Goal: Task Accomplishment & Management: Use online tool/utility

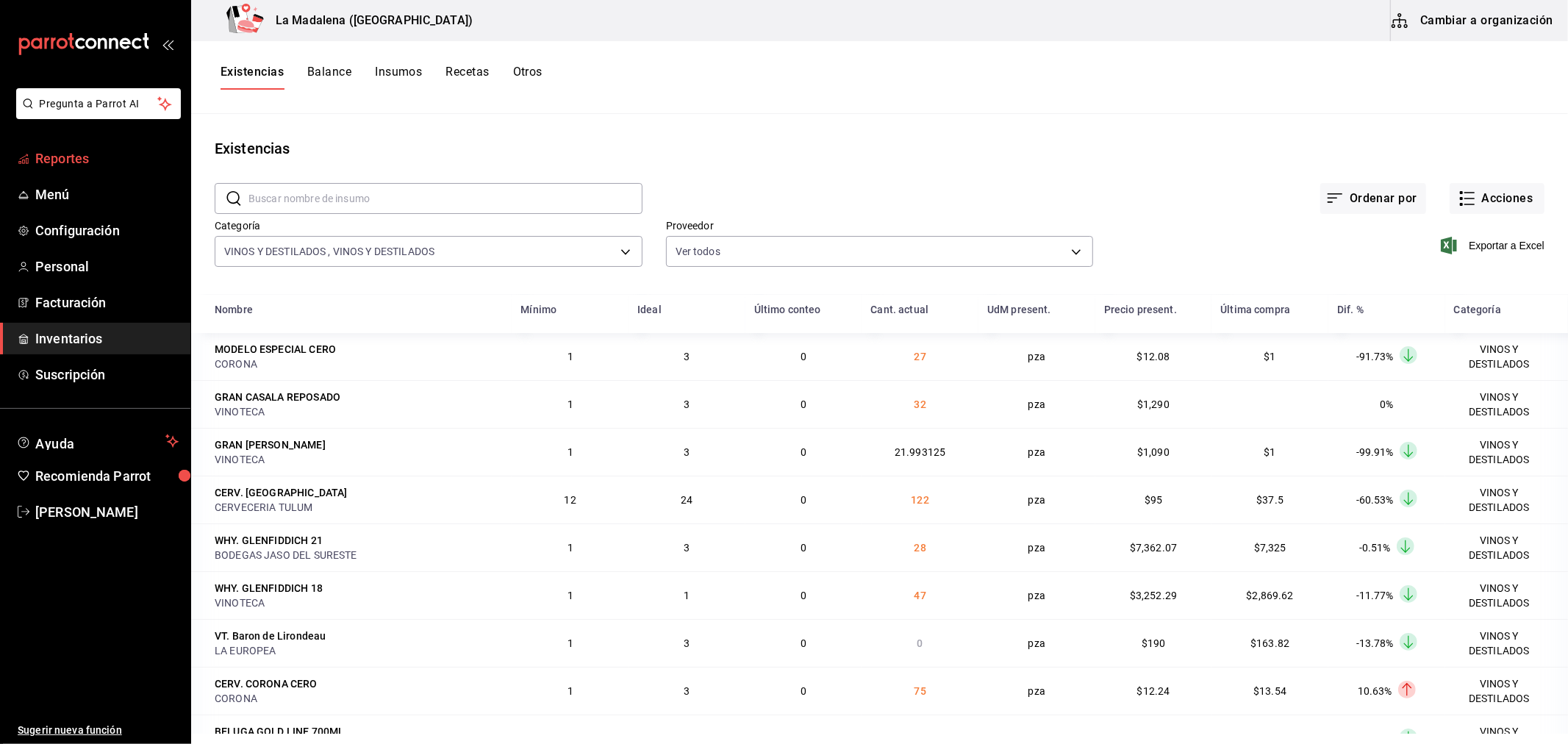
click at [112, 150] on span "Reportes" at bounding box center [107, 158] width 144 height 20
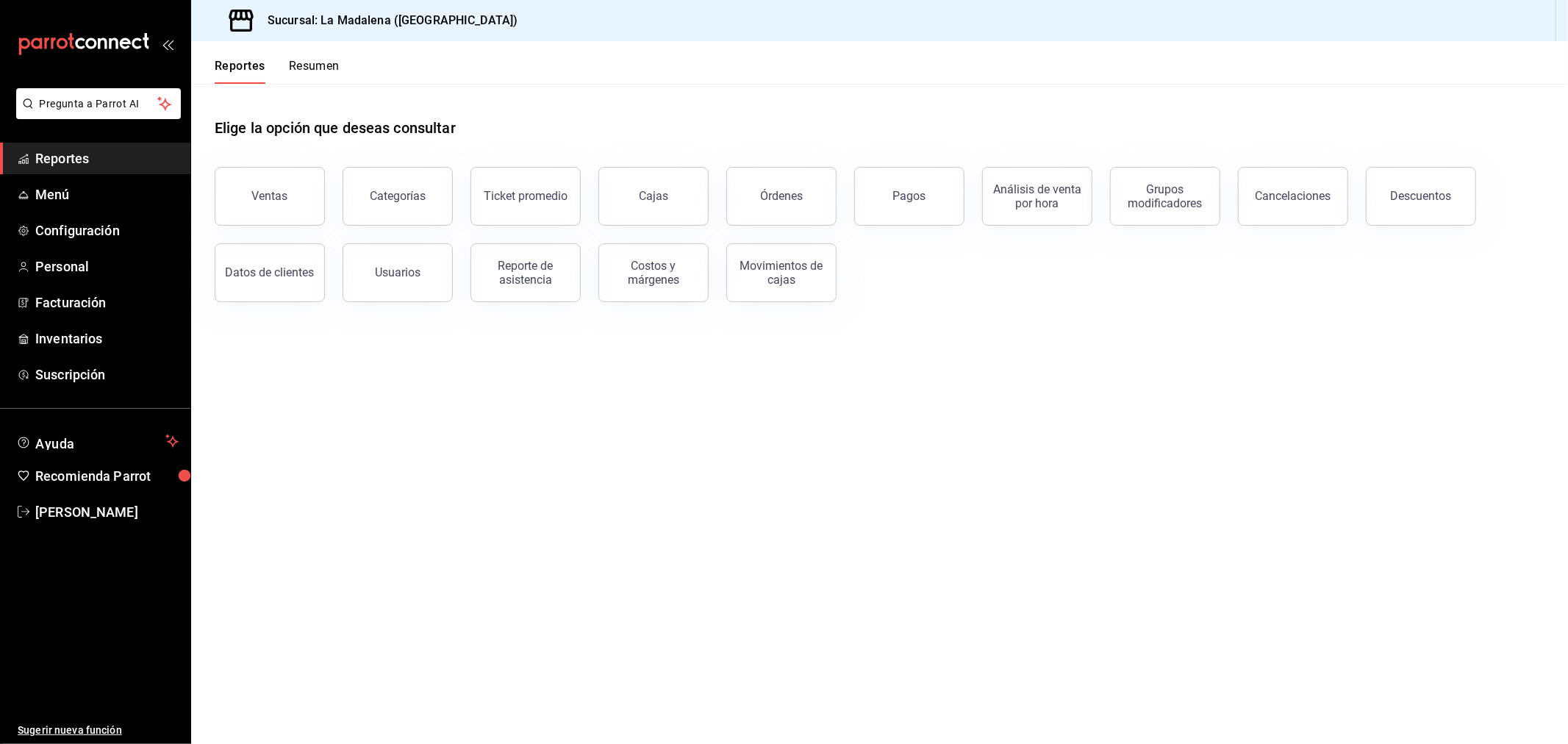
click at [825, 108] on div "Elige la opción que deseas consultar" at bounding box center [880, 117] width 1330 height 66
click at [884, 526] on main "Elige la opción que deseas consultar Ventas Categorías Ticket promedio Cajas Ór…" at bounding box center [880, 414] width 1377 height 660
click at [96, 157] on span "Reportes" at bounding box center [107, 158] width 144 height 20
click at [129, 167] on span "Reportes" at bounding box center [107, 158] width 144 height 20
click at [300, 210] on button "Ventas" at bounding box center [270, 196] width 110 height 59
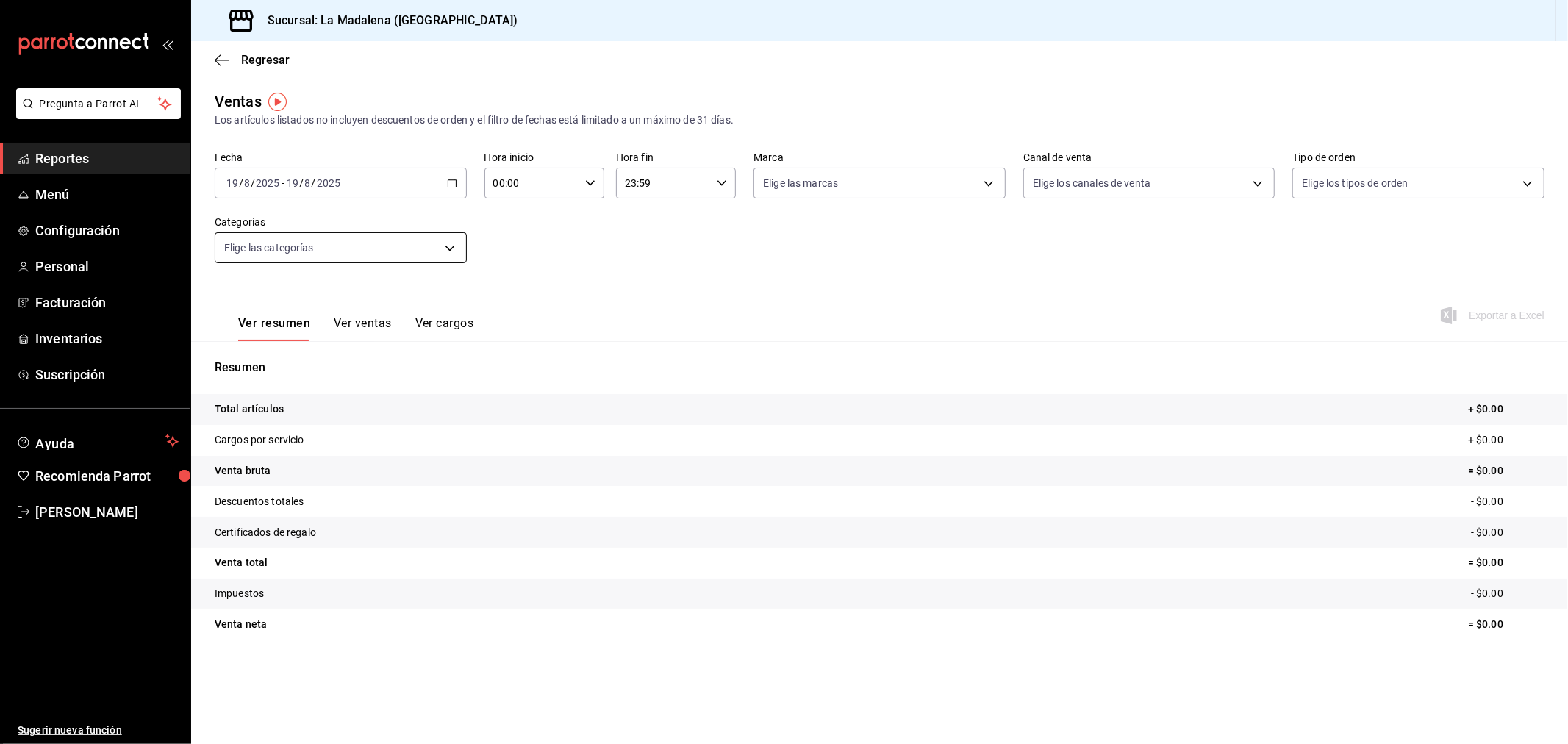
click at [388, 262] on body "Pregunta a Parrot AI Reportes Menú Configuración Personal Facturación Inventari…" at bounding box center [784, 372] width 1568 height 744
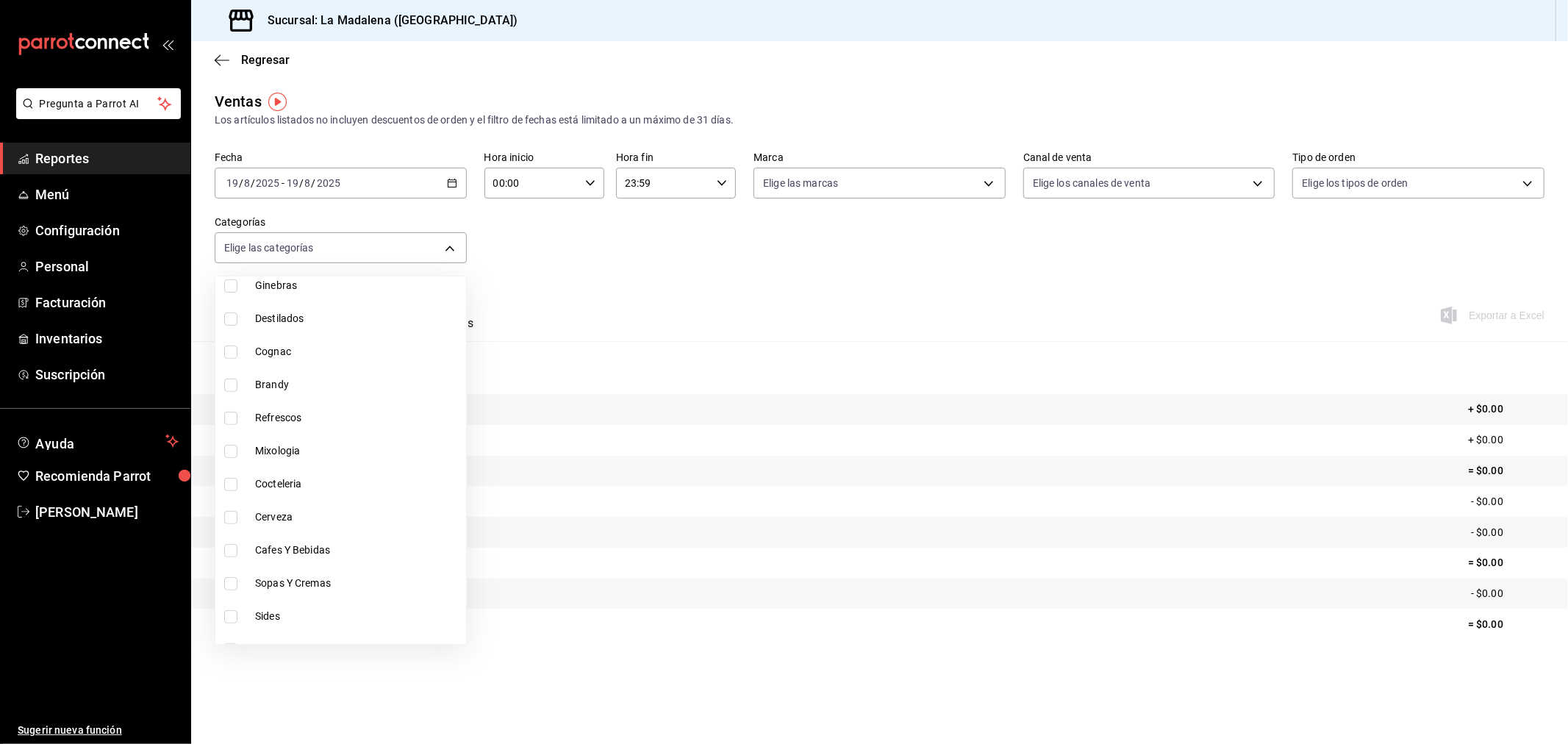
scroll to position [430, 0]
drag, startPoint x: 361, startPoint y: 545, endPoint x: 369, endPoint y: 535, distance: 12.8
click at [362, 545] on span "Mixologia" at bounding box center [358, 542] width 205 height 15
type input "29a4343f-55ba-48d5-8ea3-510ff341c067"
checkbox input "true"
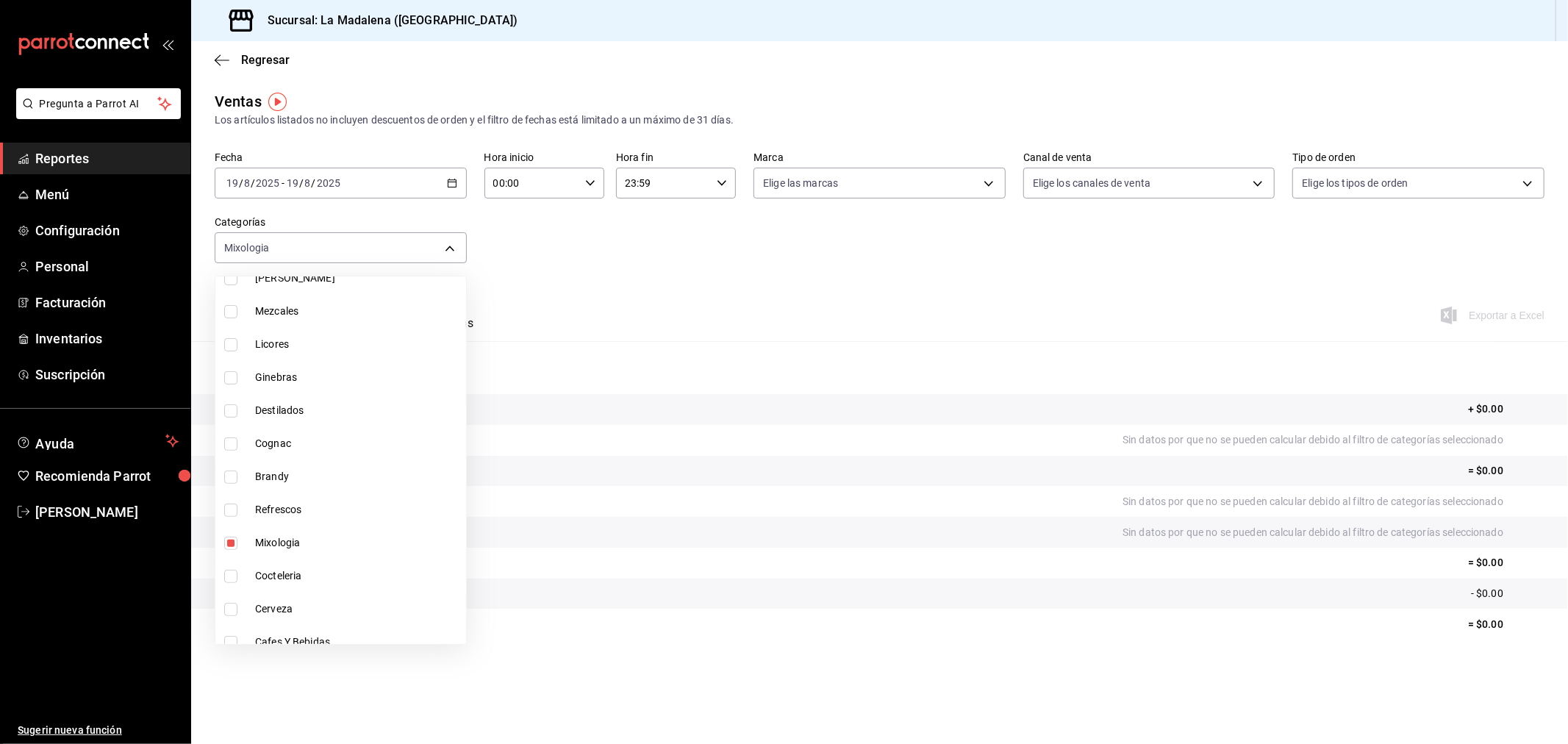
click at [628, 284] on div at bounding box center [784, 372] width 1568 height 744
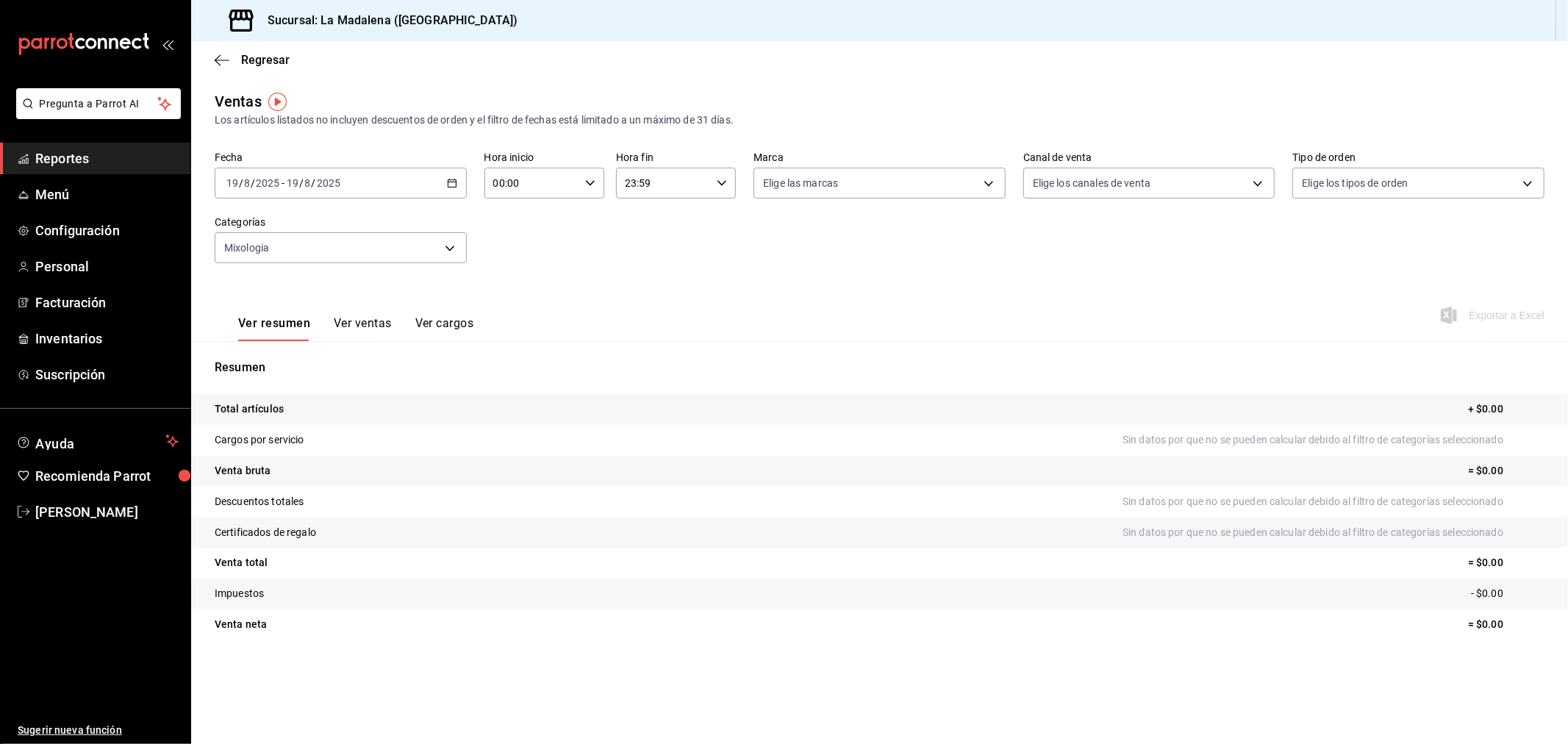
click at [458, 187] on div "[DATE] [DATE] - [DATE] [DATE]" at bounding box center [341, 183] width 252 height 31
click at [296, 349] on li "Rango de fechas" at bounding box center [284, 359] width 138 height 33
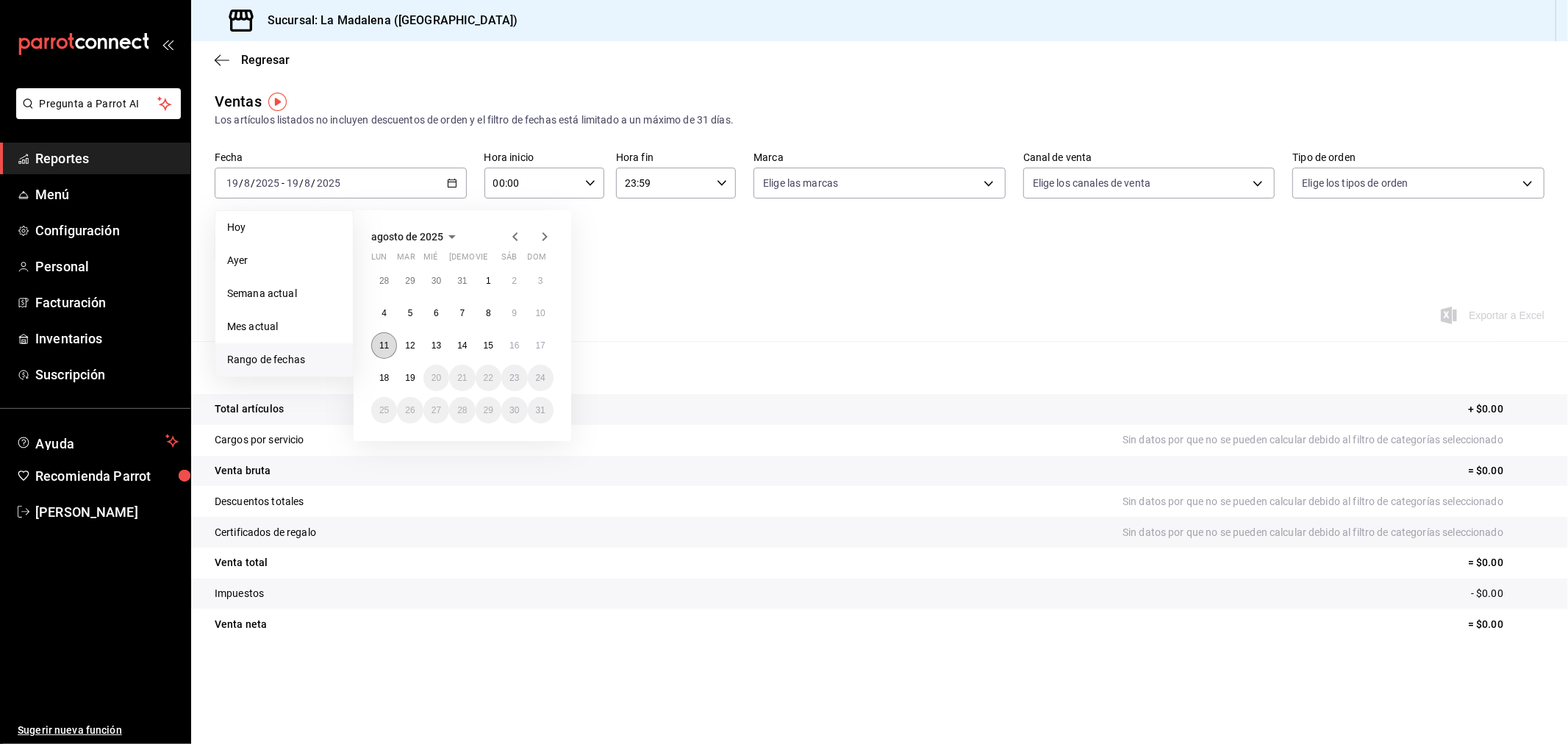
click at [381, 348] on abbr "11" at bounding box center [384, 345] width 10 height 10
click at [391, 383] on button "18" at bounding box center [384, 377] width 26 height 27
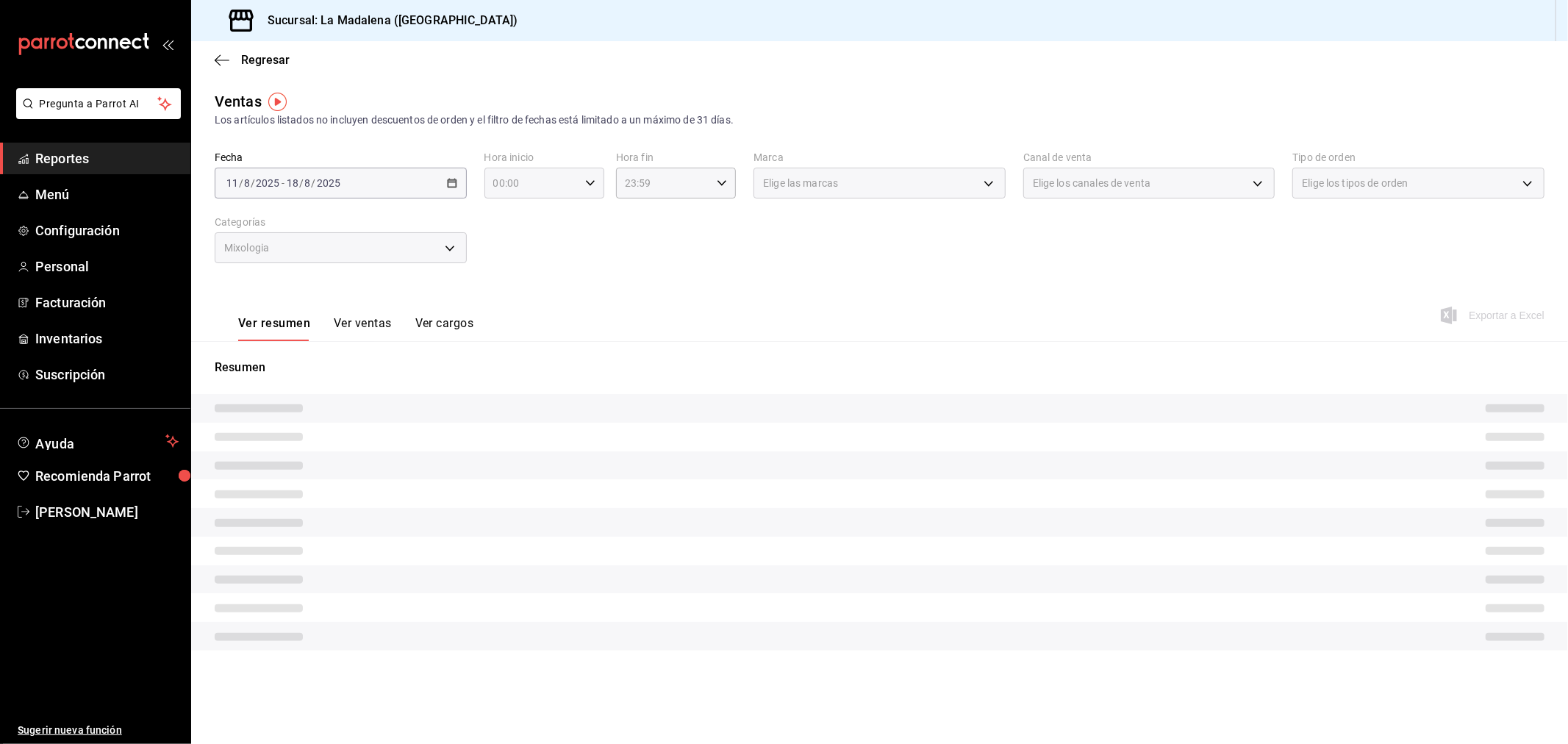
click at [585, 191] on div "00:00 Hora inicio" at bounding box center [544, 183] width 120 height 31
click at [520, 323] on span "10" at bounding box center [514, 328] width 37 height 11
type input "10:00"
click at [664, 177] on div at bounding box center [784, 372] width 1568 height 744
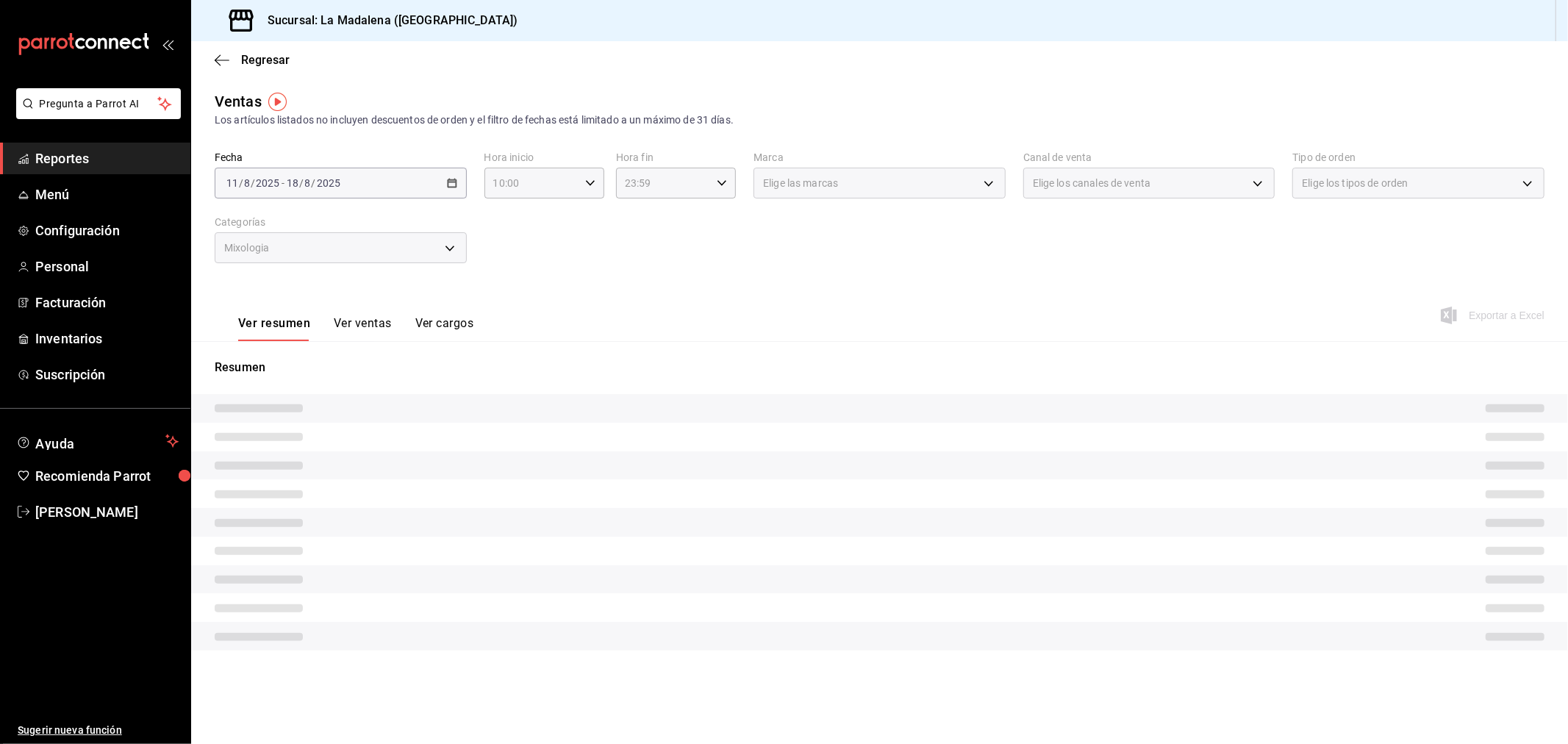
click at [1050, 311] on div "Ver resumen Ver ventas Ver cargos Exportar a Excel" at bounding box center [880, 311] width 1377 height 60
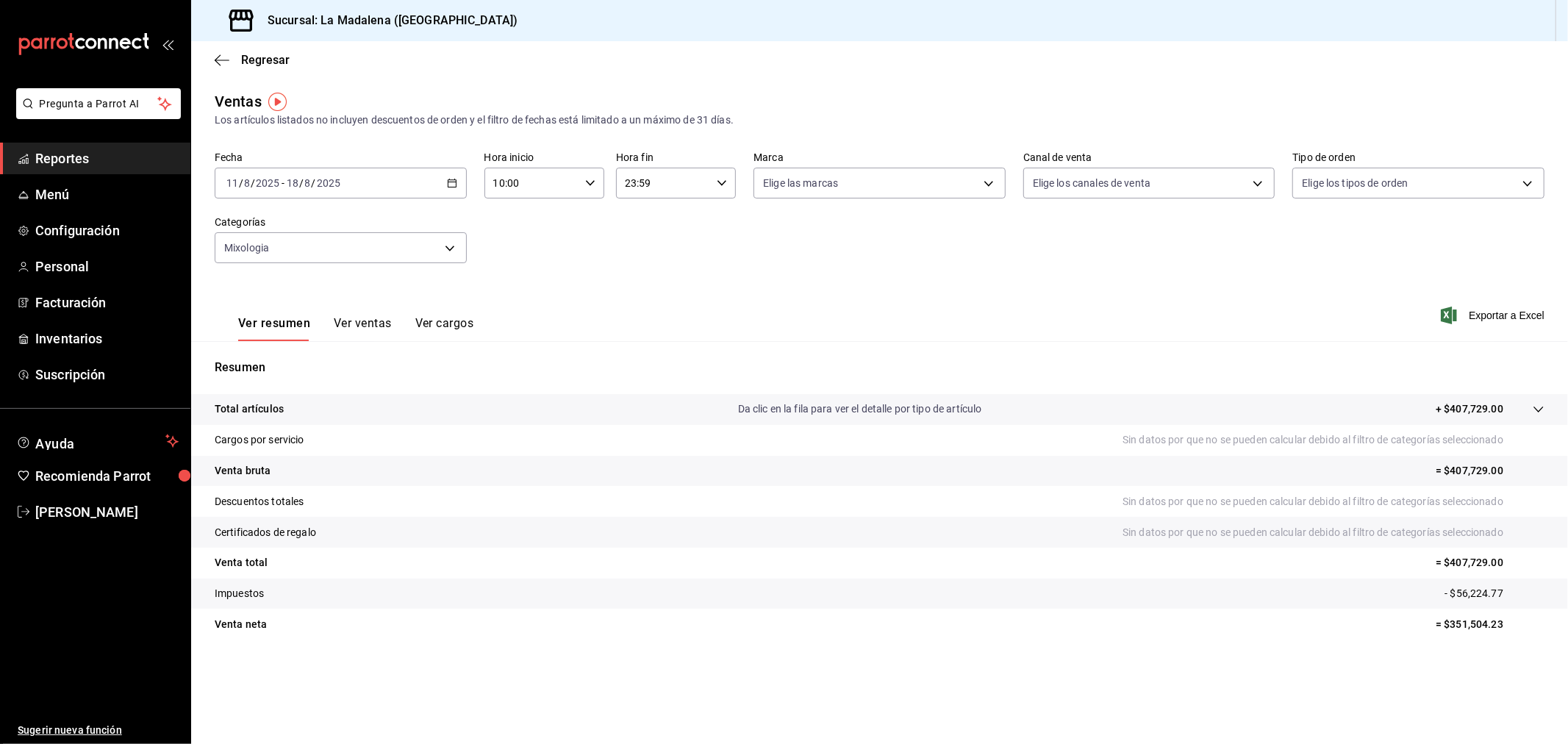
click at [630, 187] on input "23:59" at bounding box center [663, 183] width 95 height 29
click at [663, 296] on span "04" at bounding box center [646, 294] width 37 height 11
type input "04:59"
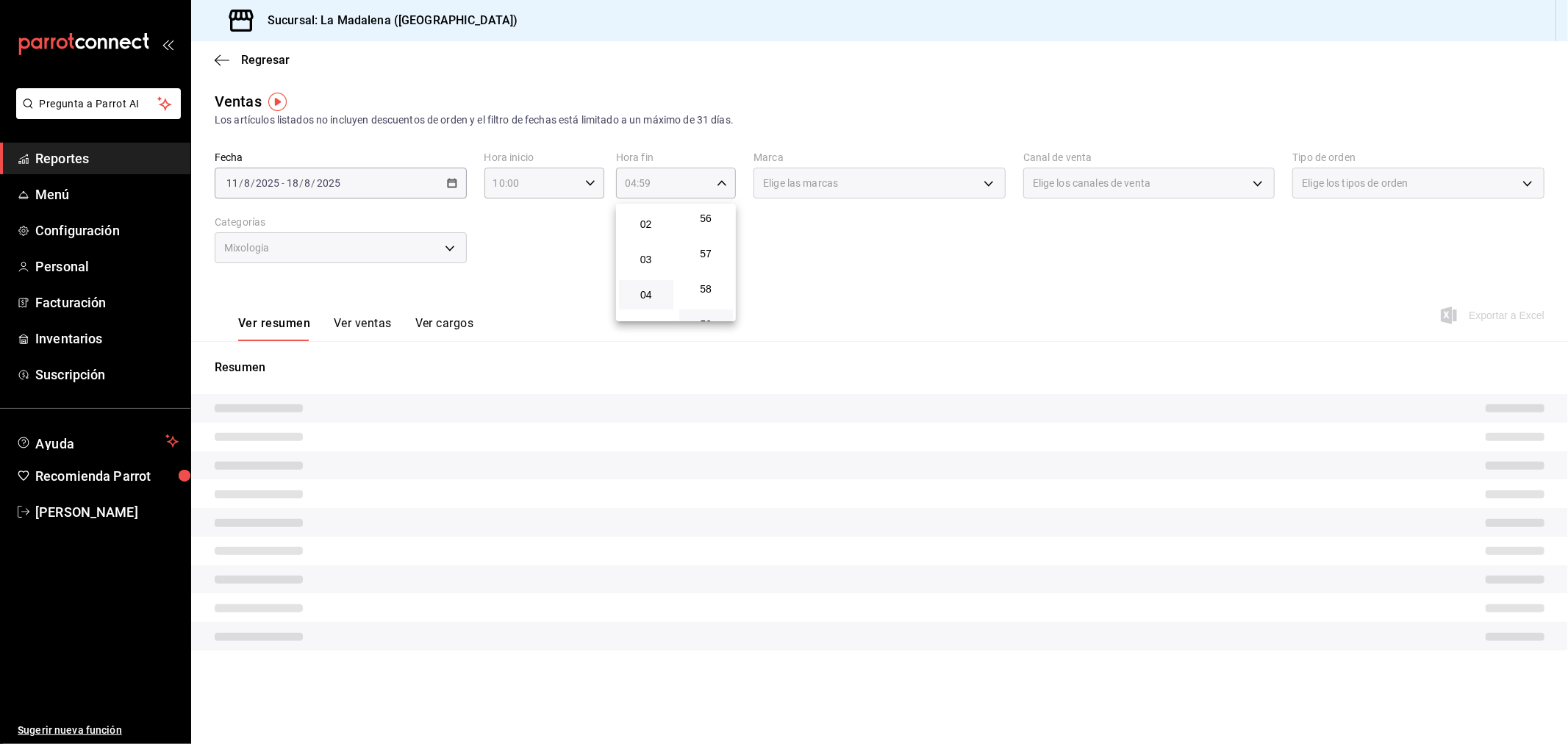
click at [537, 254] on div at bounding box center [784, 372] width 1568 height 744
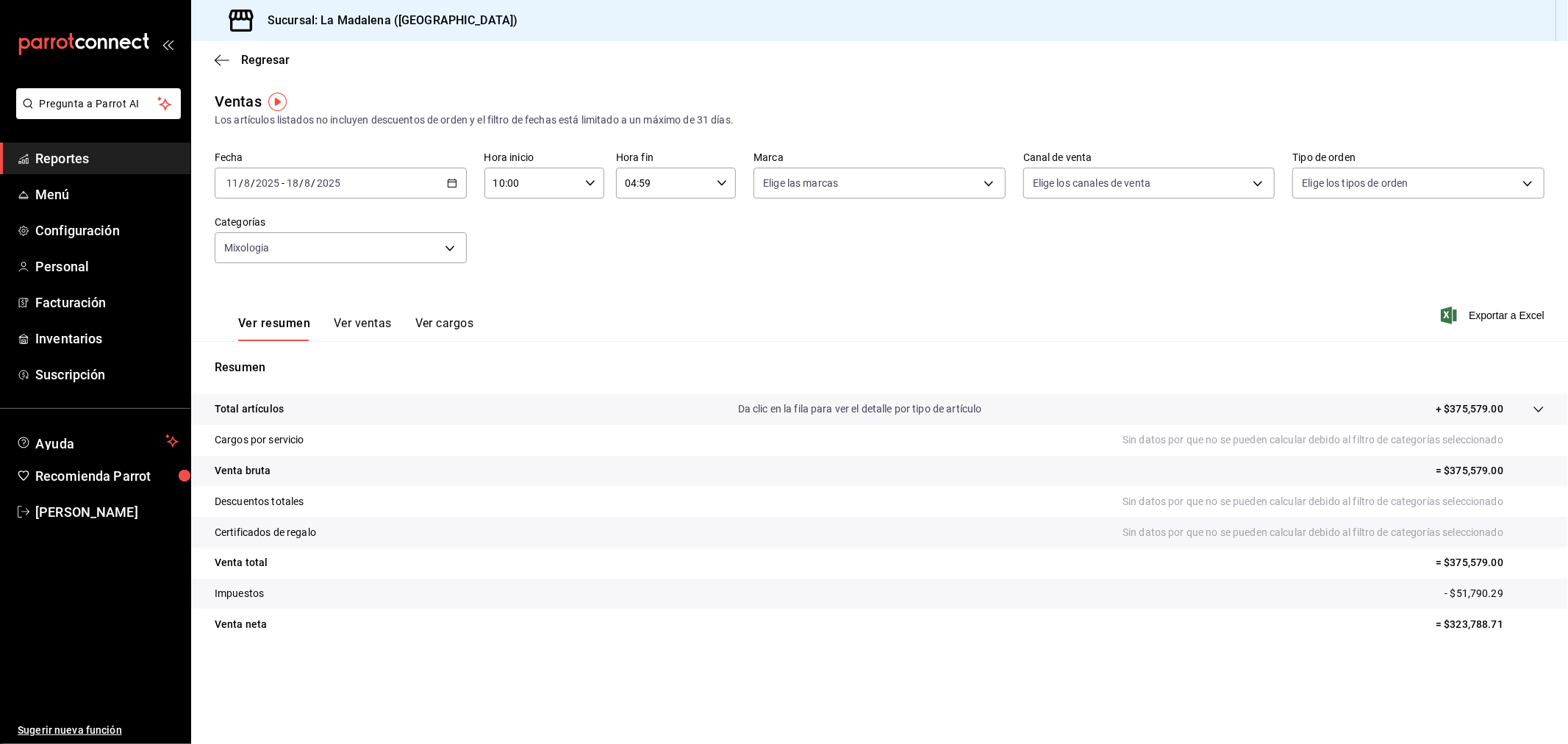
click at [386, 319] on button "Ver ventas" at bounding box center [363, 328] width 58 height 25
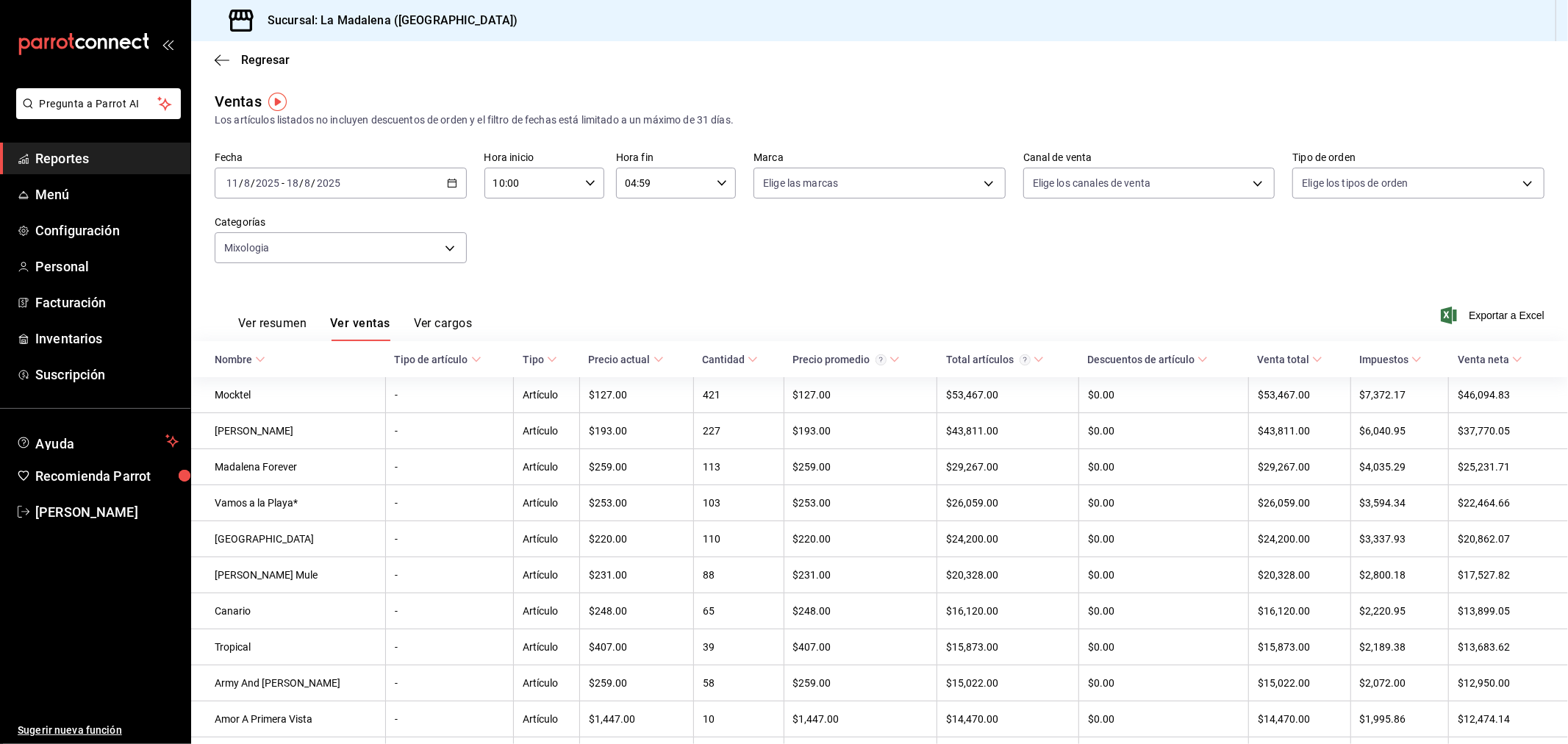
click at [1491, 323] on span "Exportar a Excel" at bounding box center [1495, 315] width 101 height 18
click at [1498, 312] on span "Exportar a Excel" at bounding box center [1495, 315] width 101 height 18
